Goal: Task Accomplishment & Management: Complete application form

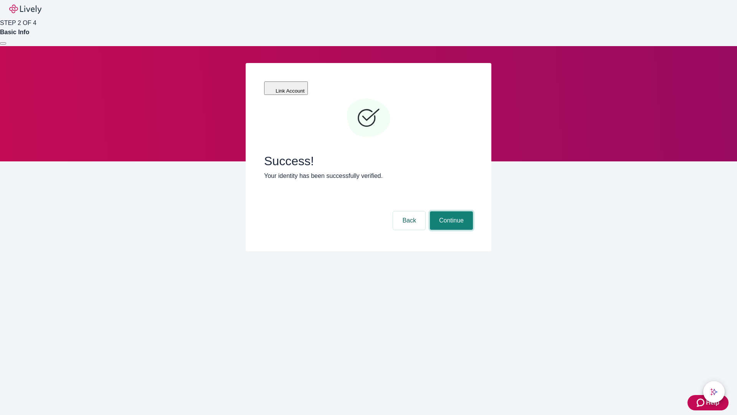
click at [450, 211] on button "Continue" at bounding box center [451, 220] width 43 height 18
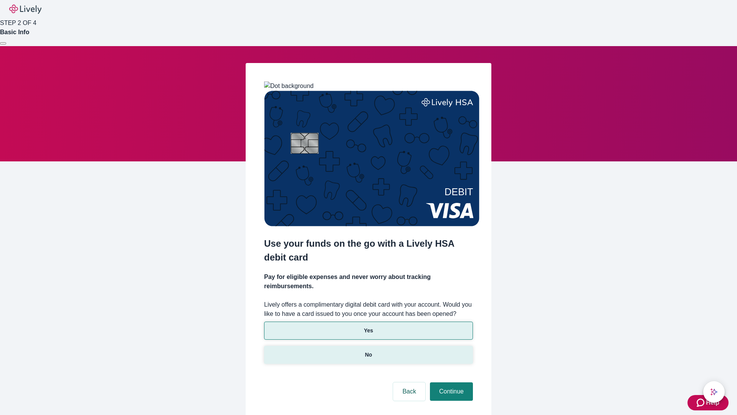
click at [368, 351] on p "No" at bounding box center [368, 355] width 7 height 8
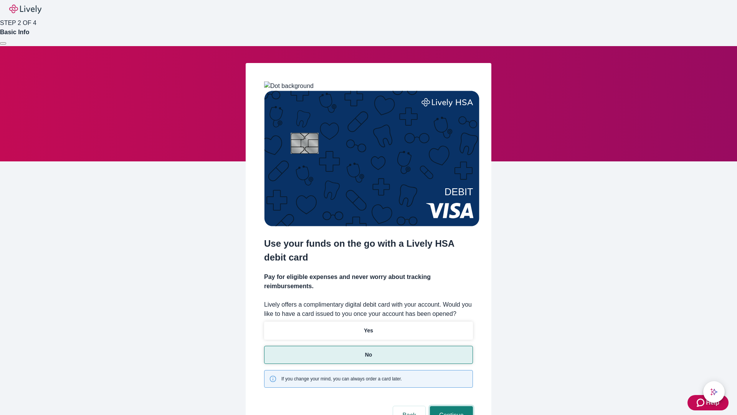
click at [450, 406] on button "Continue" at bounding box center [451, 415] width 43 height 18
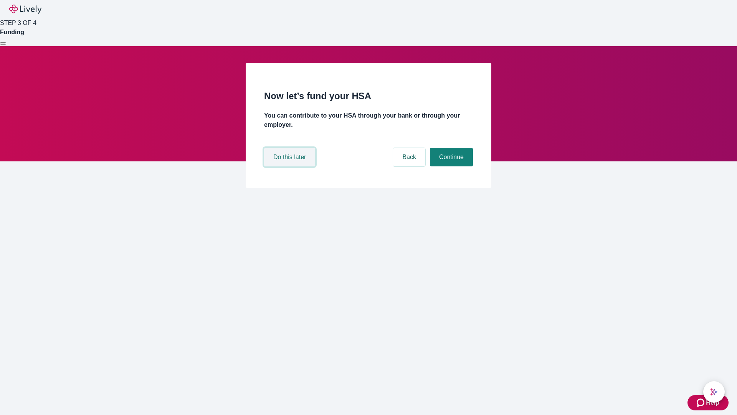
click at [291, 166] on button "Do this later" at bounding box center [289, 157] width 51 height 18
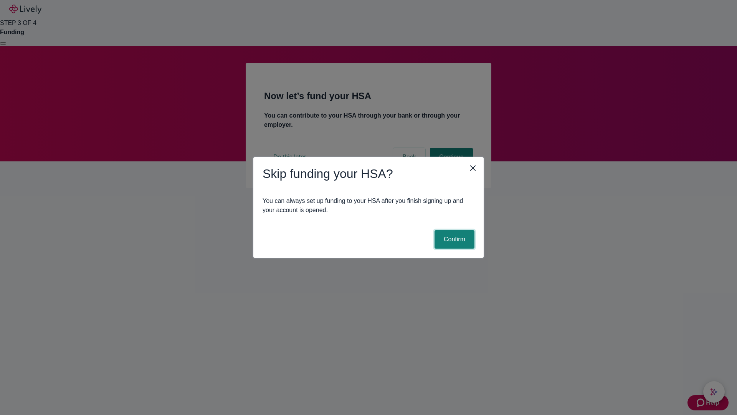
click at [453, 239] on button "Confirm" at bounding box center [455, 239] width 40 height 18
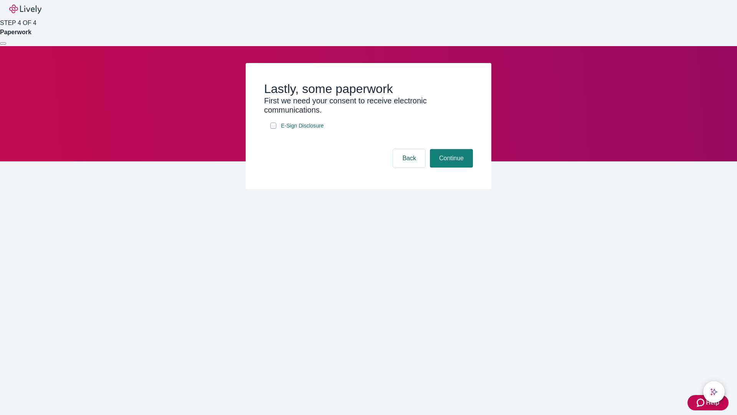
click at [273, 129] on input "E-Sign Disclosure" at bounding box center [273, 125] width 6 height 6
checkbox input "true"
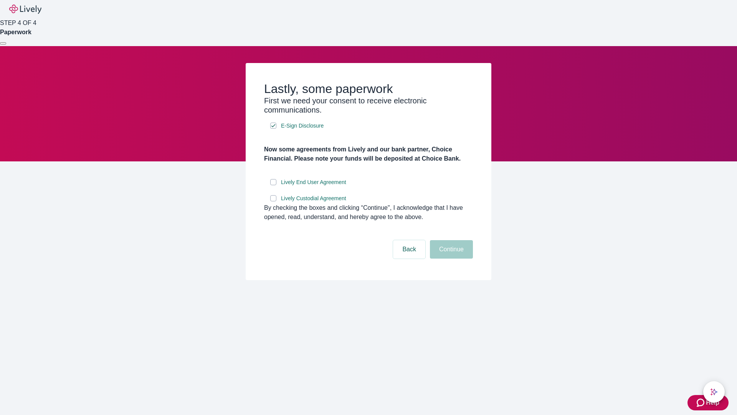
click at [273, 185] on input "Lively End User Agreement" at bounding box center [273, 182] width 6 height 6
checkbox input "true"
click at [273, 201] on input "Lively Custodial Agreement" at bounding box center [273, 198] width 6 height 6
checkbox input "true"
click at [450, 258] on button "Continue" at bounding box center [451, 249] width 43 height 18
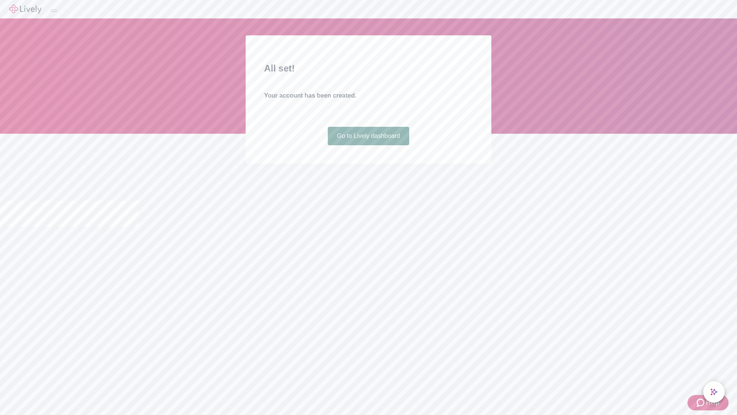
click at [368, 145] on link "Go to Lively dashboard" at bounding box center [369, 136] width 82 height 18
